Goal: Task Accomplishment & Management: Manage account settings

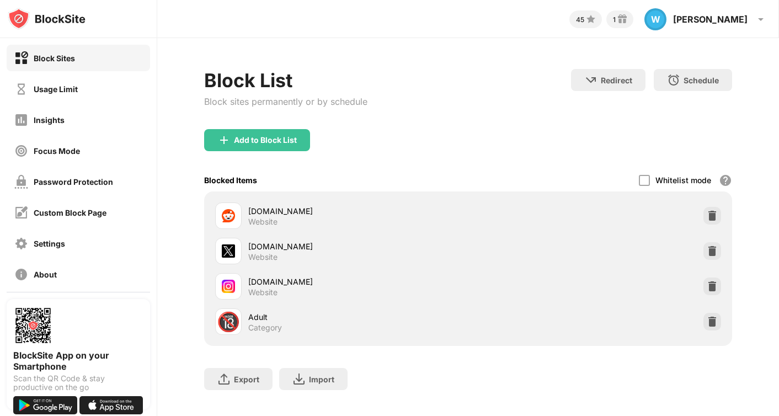
scroll to position [69, 0]
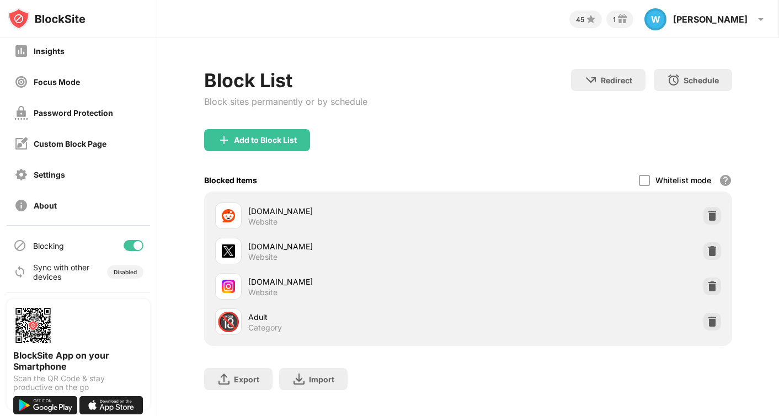
click at [133, 245] on div at bounding box center [137, 245] width 9 height 9
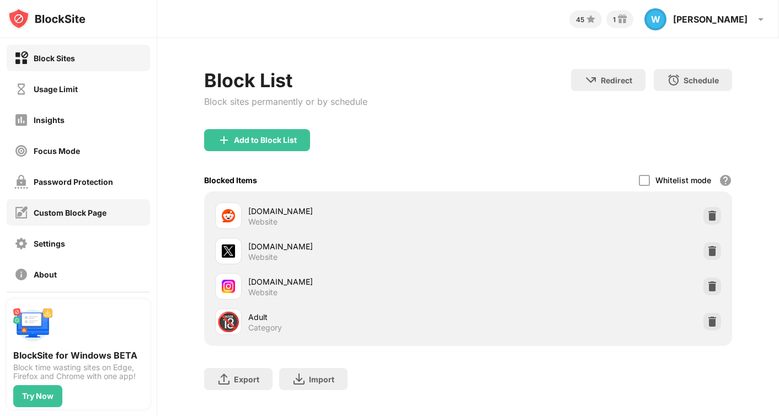
scroll to position [69, 0]
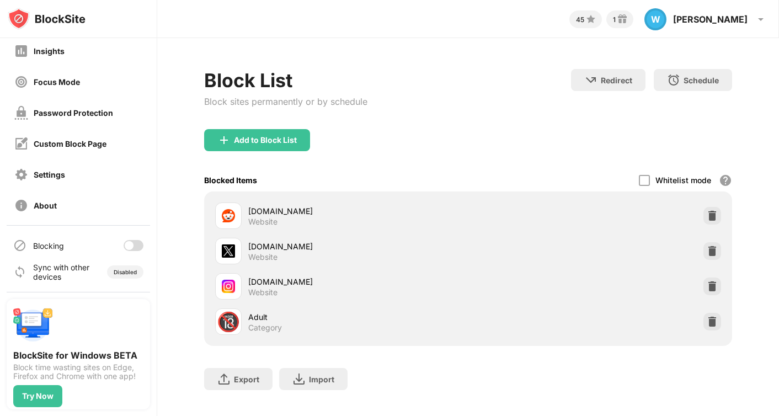
click at [136, 253] on div "Blocking" at bounding box center [78, 245] width 143 height 26
click at [133, 243] on div at bounding box center [134, 245] width 20 height 11
